Goal: Navigation & Orientation: Find specific page/section

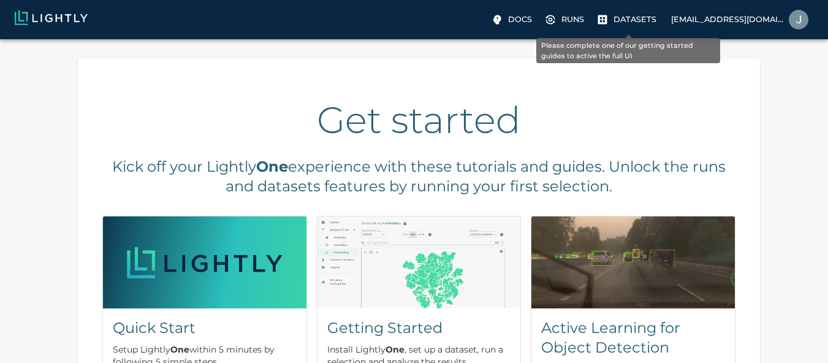
click at [634, 20] on p "Datasets" at bounding box center [635, 19] width 43 height 12
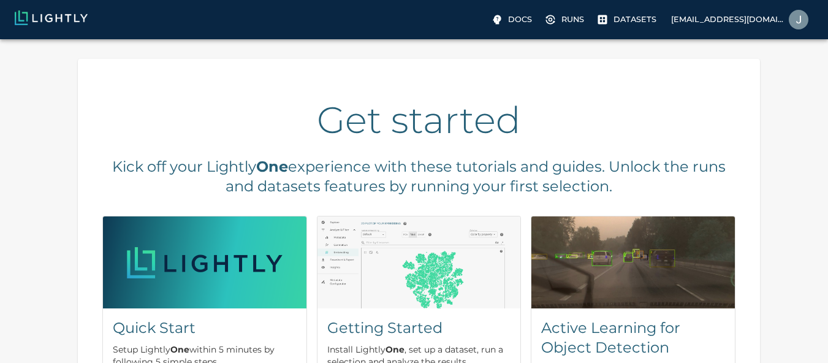
click at [395, 137] on h2 "Get started" at bounding box center [418, 120] width 633 height 44
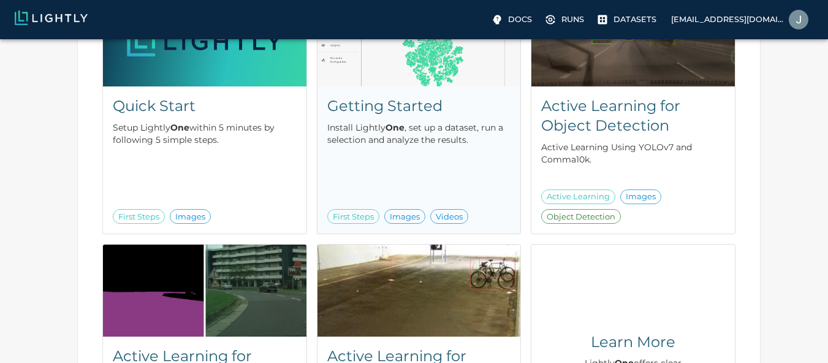
scroll to position [221, 0]
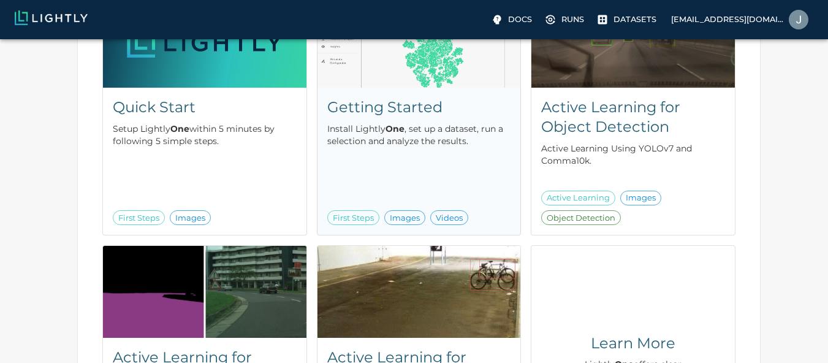
click at [370, 105] on h5 "Getting Started" at bounding box center [419, 108] width 184 height 20
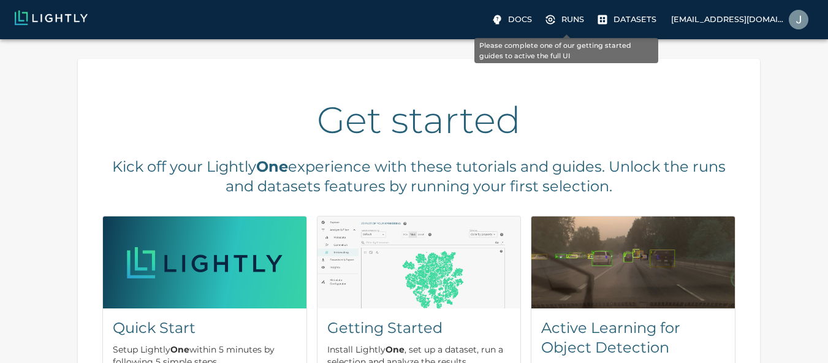
click at [576, 22] on p "Runs" at bounding box center [573, 19] width 23 height 12
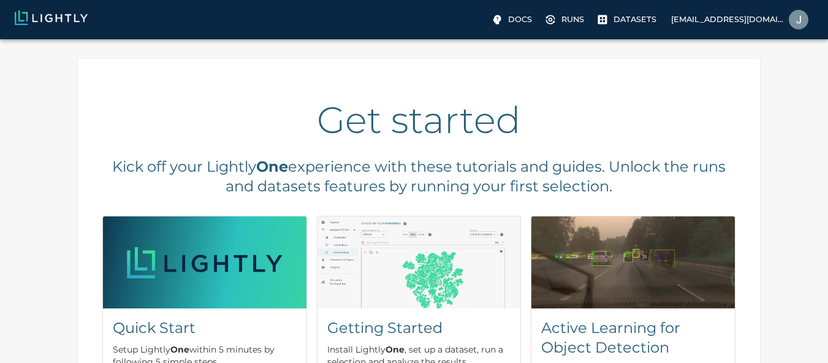
click at [71, 15] on img at bounding box center [51, 17] width 73 height 15
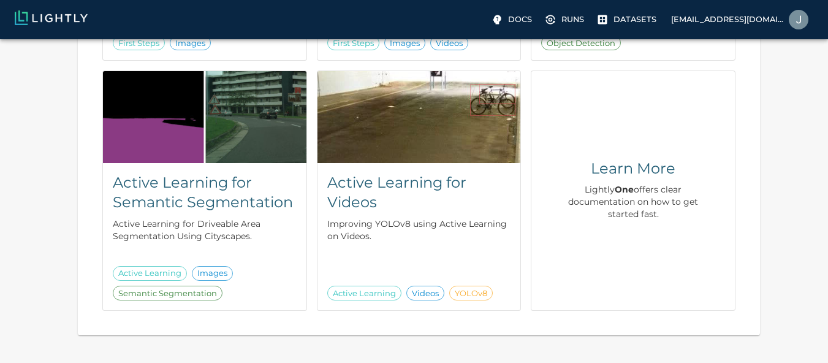
scroll to position [437, 0]
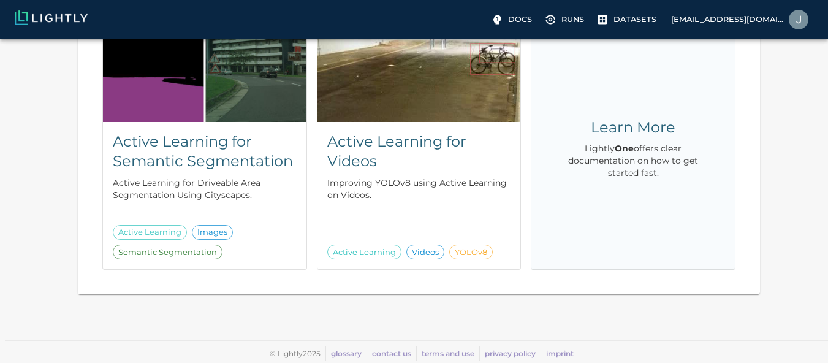
click at [599, 128] on h5 "Learn More" at bounding box center [633, 128] width 145 height 20
